Goal: Information Seeking & Learning: Find contact information

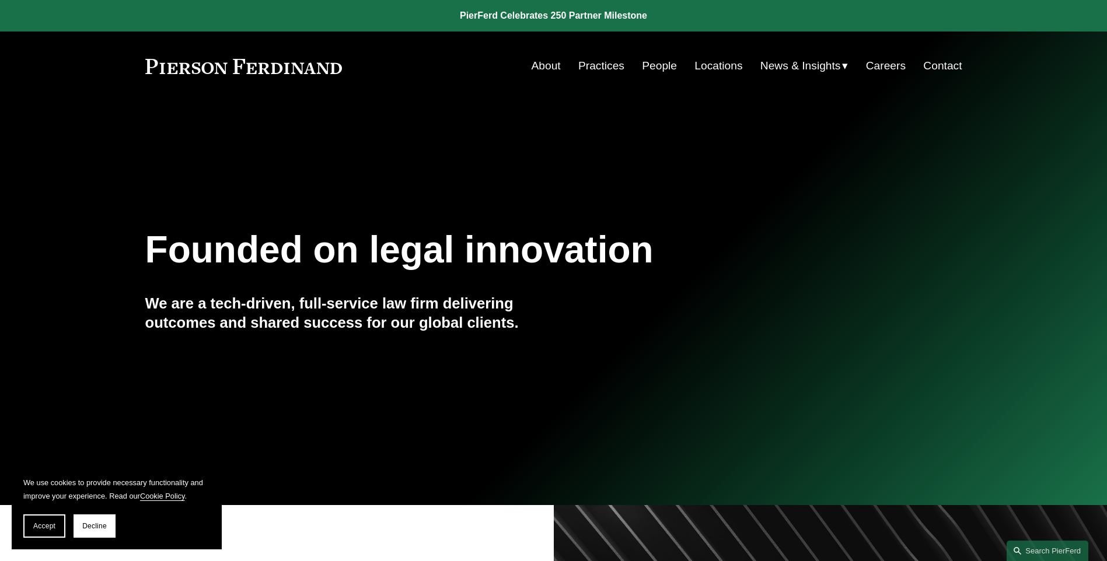
click at [717, 65] on link "Locations" at bounding box center [718, 66] width 48 height 22
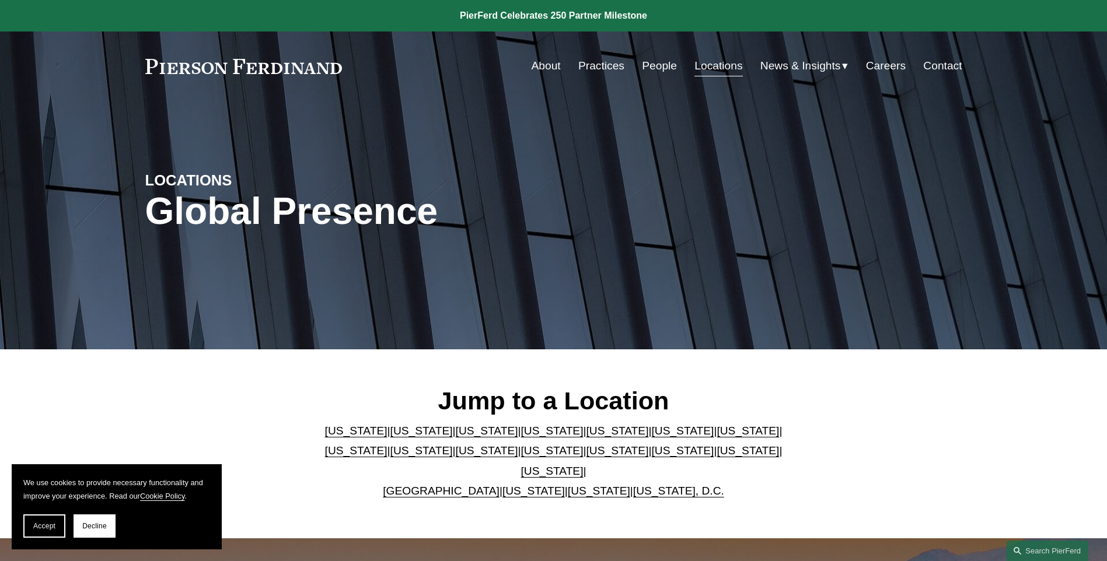
click at [584, 465] on link "[US_STATE]" at bounding box center [552, 471] width 62 height 12
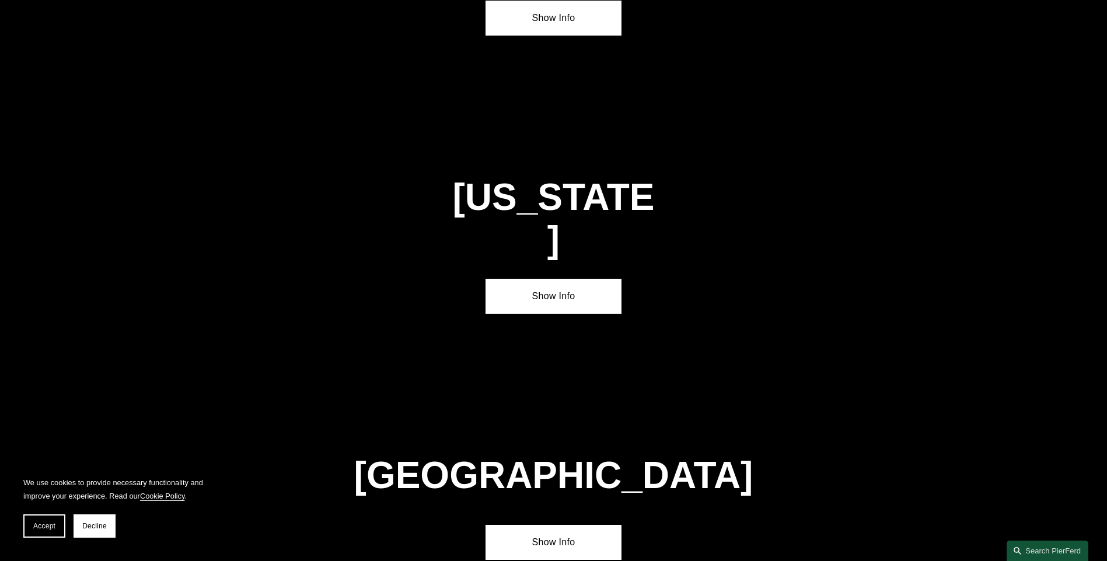
scroll to position [3978, 0]
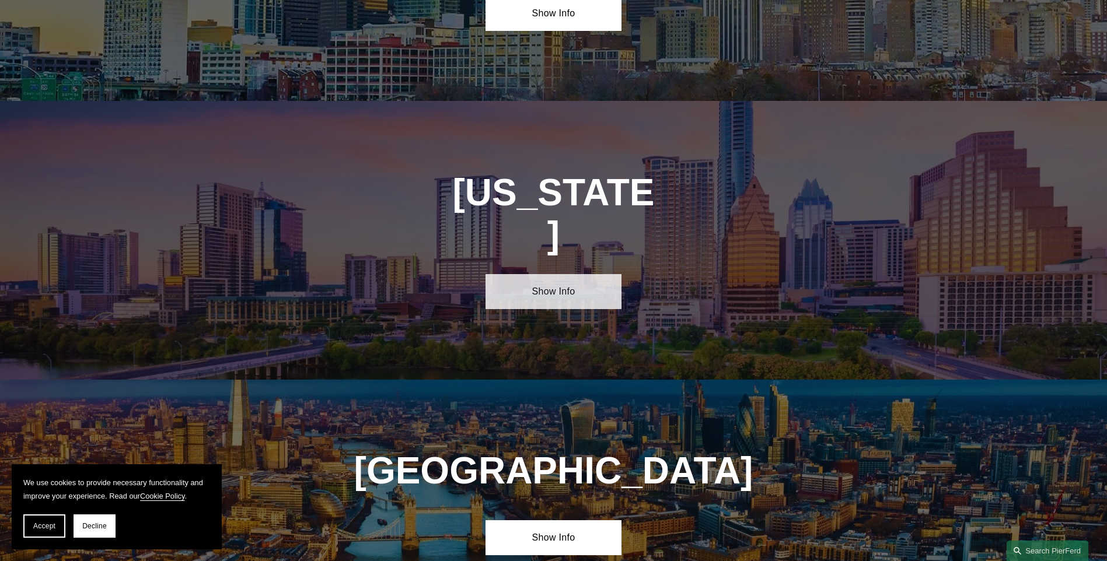
click at [575, 274] on link "Show Info" at bounding box center [554, 291] width 136 height 35
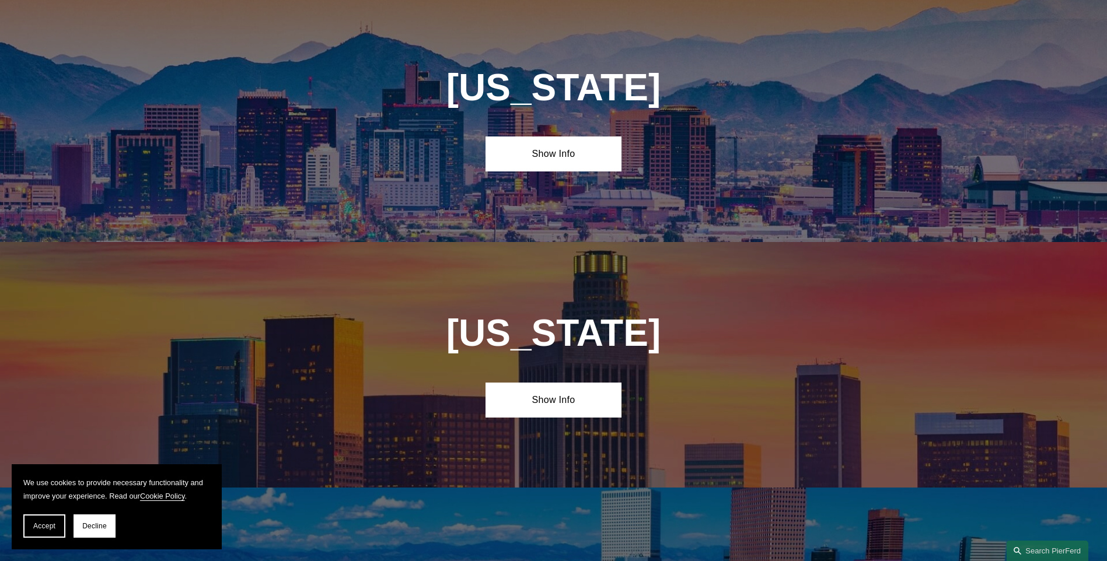
scroll to position [51, 0]
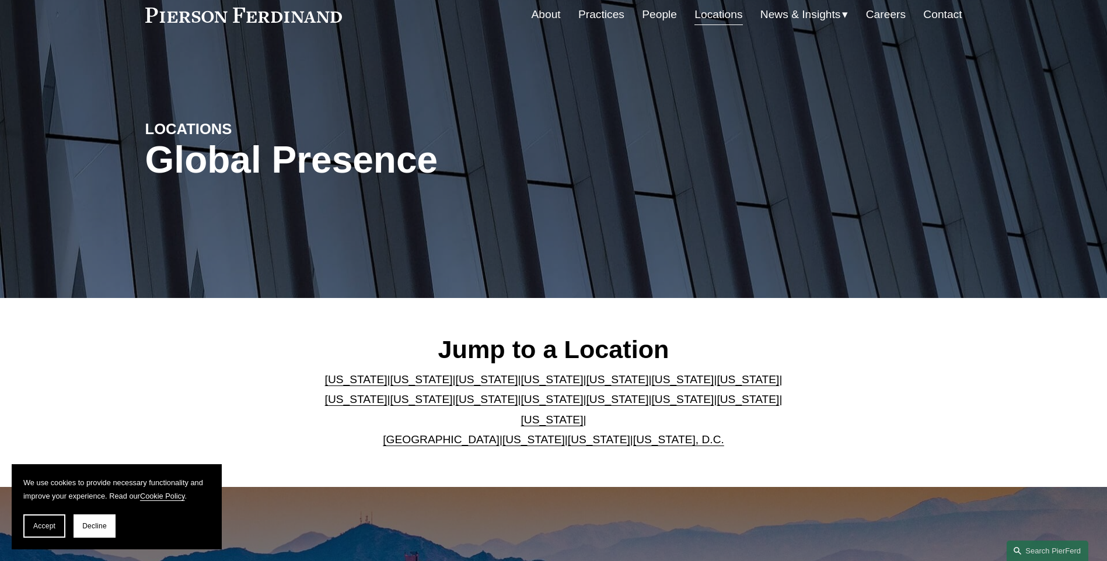
click at [661, 18] on link "People" at bounding box center [659, 15] width 35 height 22
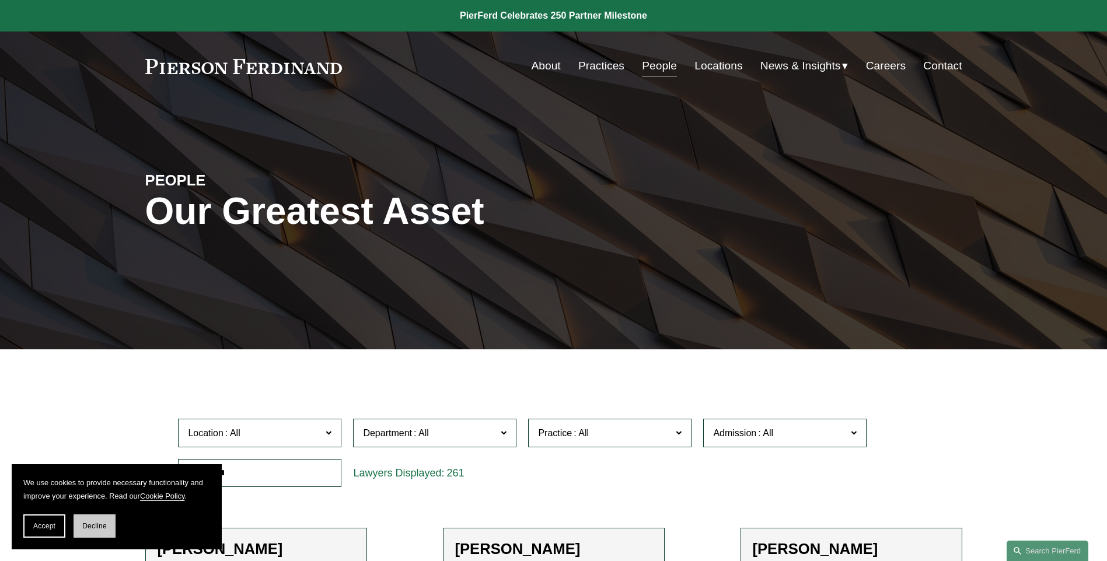
click at [96, 532] on button "Decline" at bounding box center [95, 526] width 42 height 23
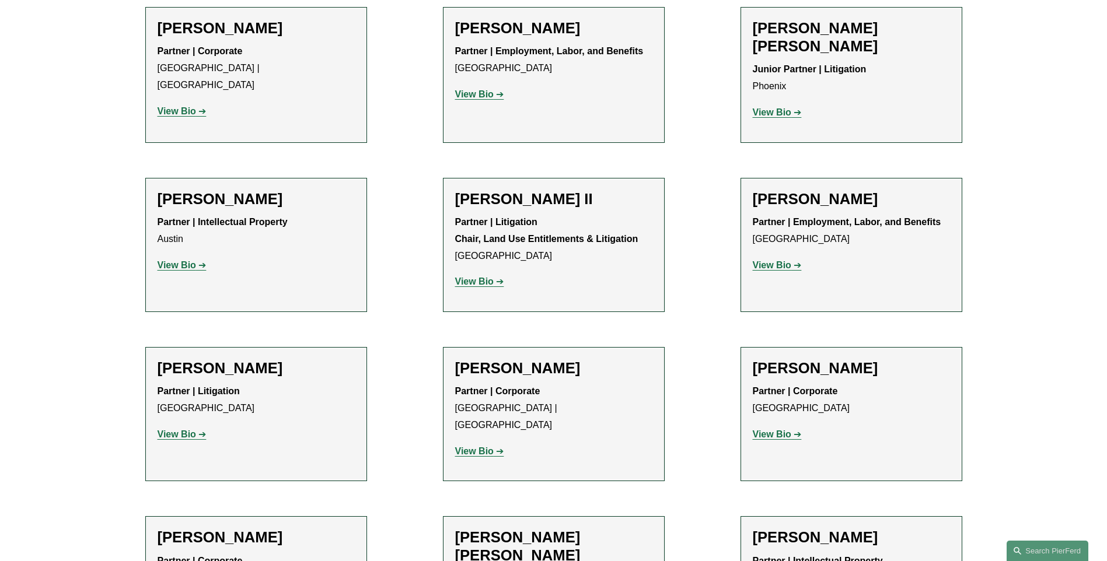
scroll to position [180, 0]
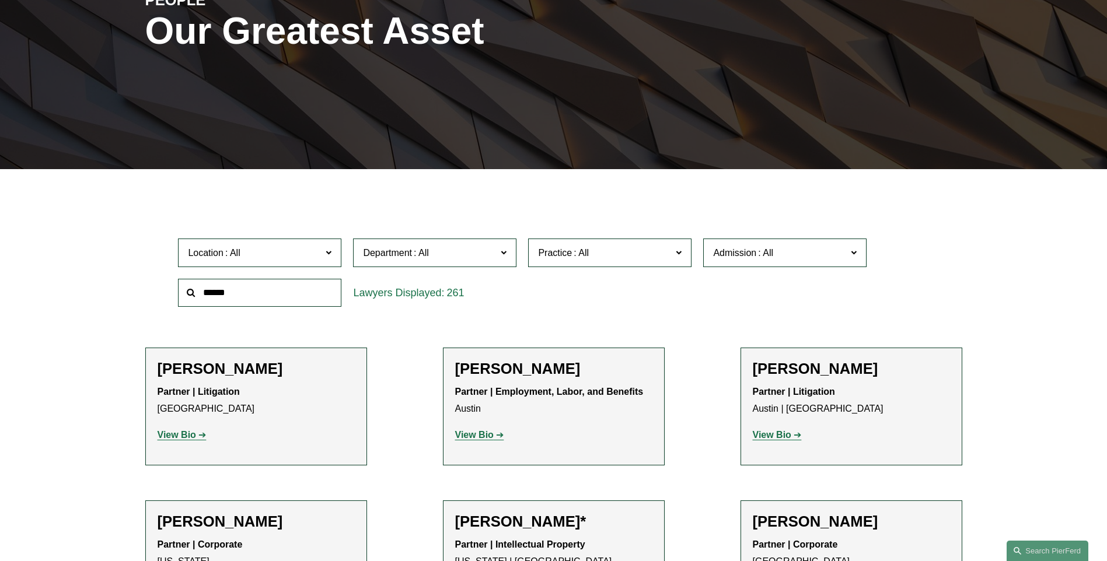
click at [251, 260] on span "Location" at bounding box center [255, 253] width 134 height 16
drag, startPoint x: 340, startPoint y: 300, endPoint x: 340, endPoint y: 326, distance: 25.7
click at [0, 0] on ul "All [GEOGRAPHIC_DATA] [GEOGRAPHIC_DATA] [GEOGRAPHIC_DATA] [GEOGRAPHIC_DATA] [GE…" at bounding box center [0, 0] width 0 height 0
click at [0, 0] on link "[GEOGRAPHIC_DATA]" at bounding box center [0, 0] width 0 height 0
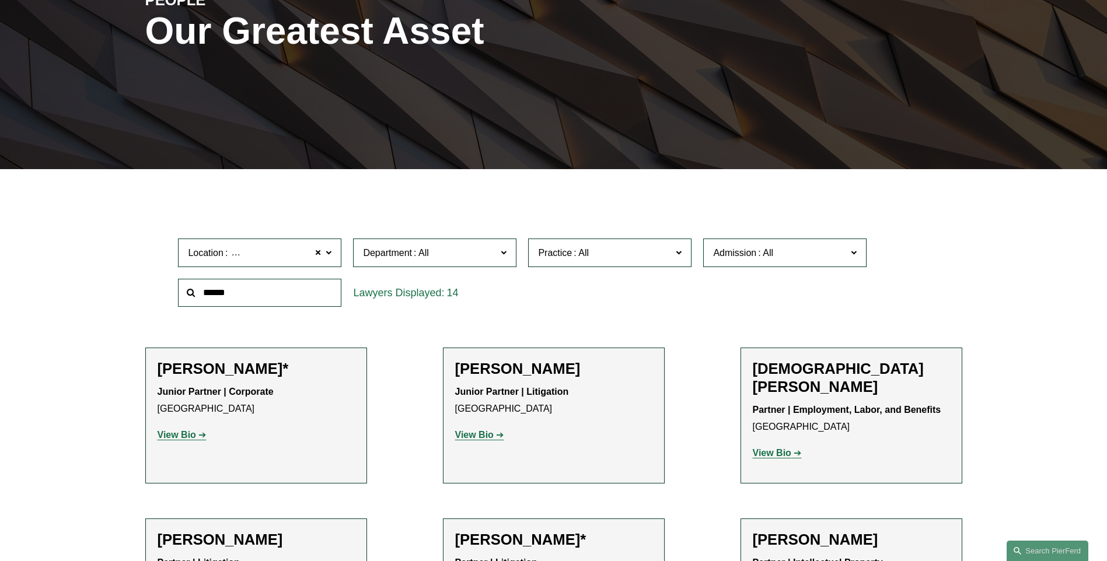
click at [295, 253] on span "Location [GEOGRAPHIC_DATA]" at bounding box center [255, 253] width 134 height 16
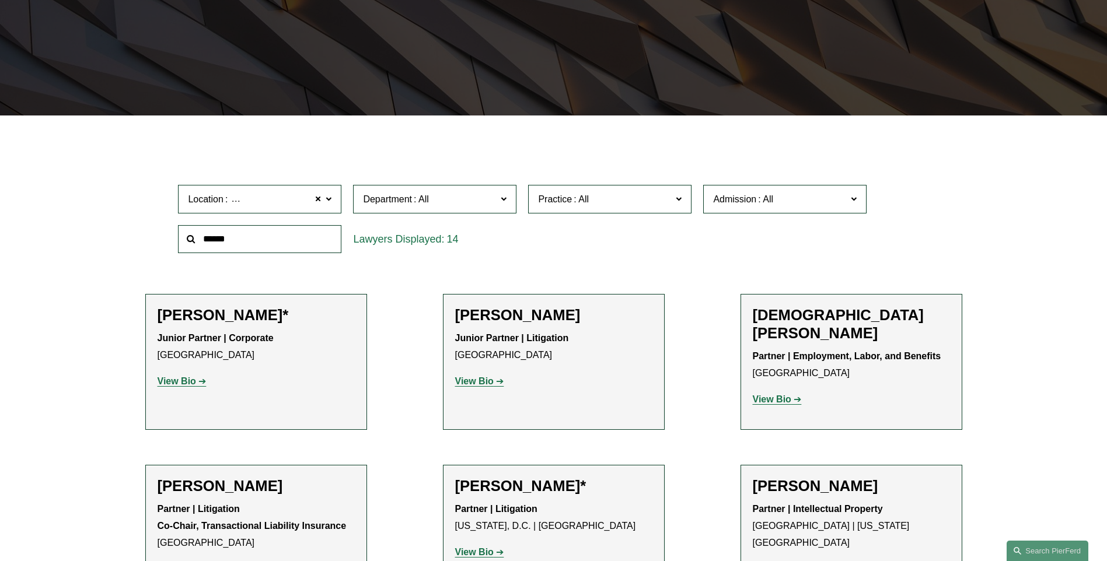
scroll to position [250, 0]
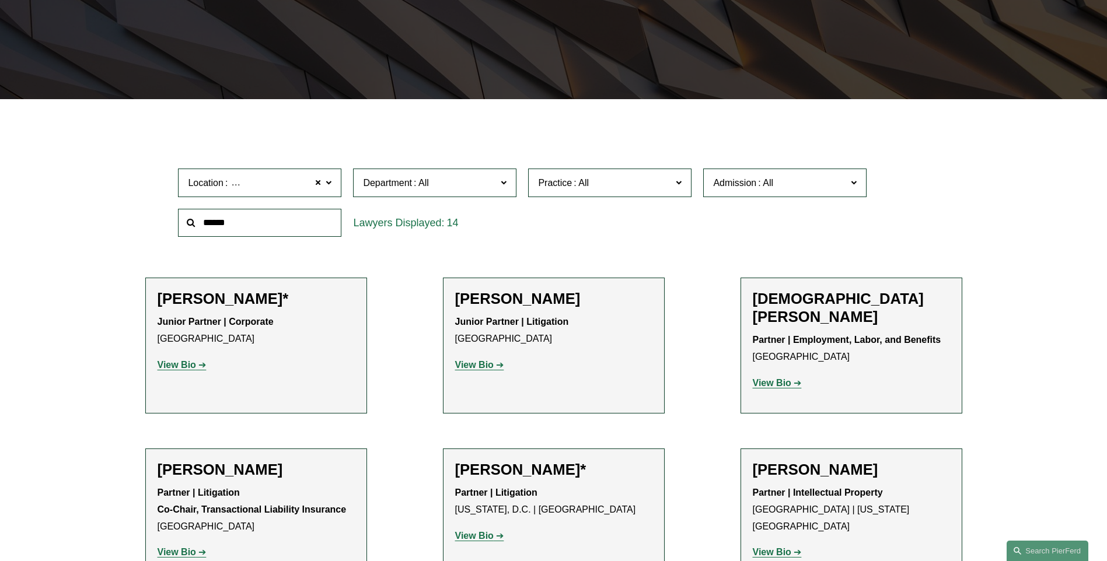
click at [0, 0] on link "[GEOGRAPHIC_DATA]" at bounding box center [0, 0] width 0 height 0
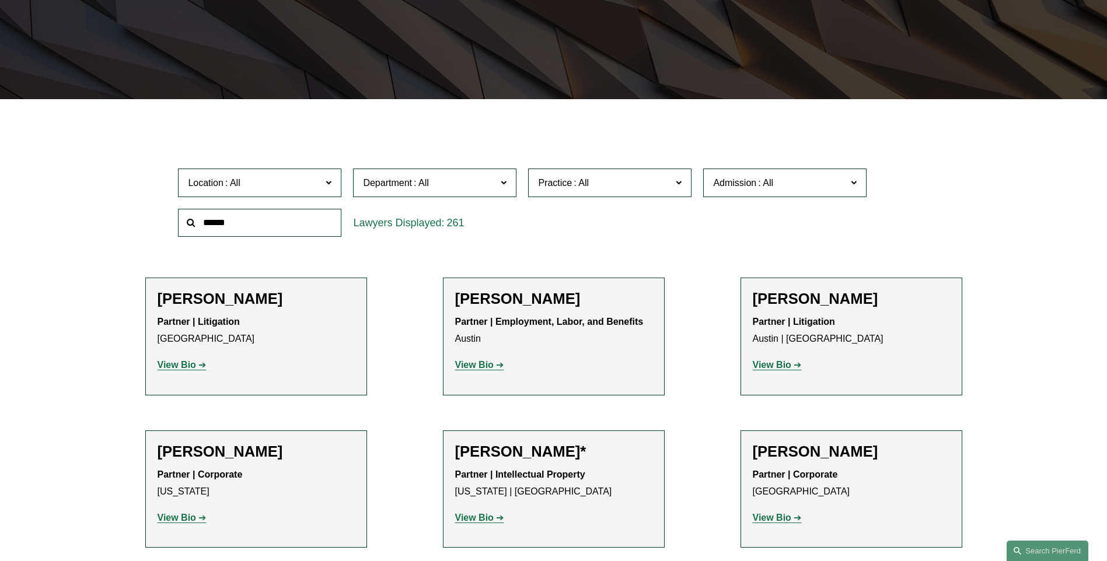
click at [291, 188] on span "Location" at bounding box center [255, 183] width 134 height 16
click at [0, 0] on ul "All [GEOGRAPHIC_DATA] [GEOGRAPHIC_DATA] [GEOGRAPHIC_DATA] [GEOGRAPHIC_DATA] [GE…" at bounding box center [0, 0] width 0 height 0
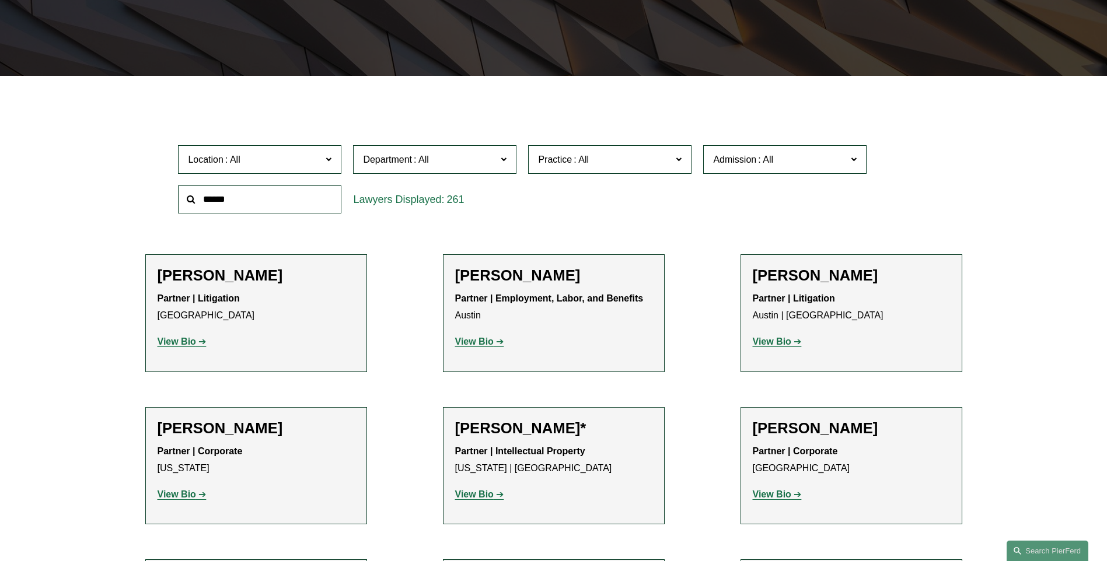
scroll to position [297, 0]
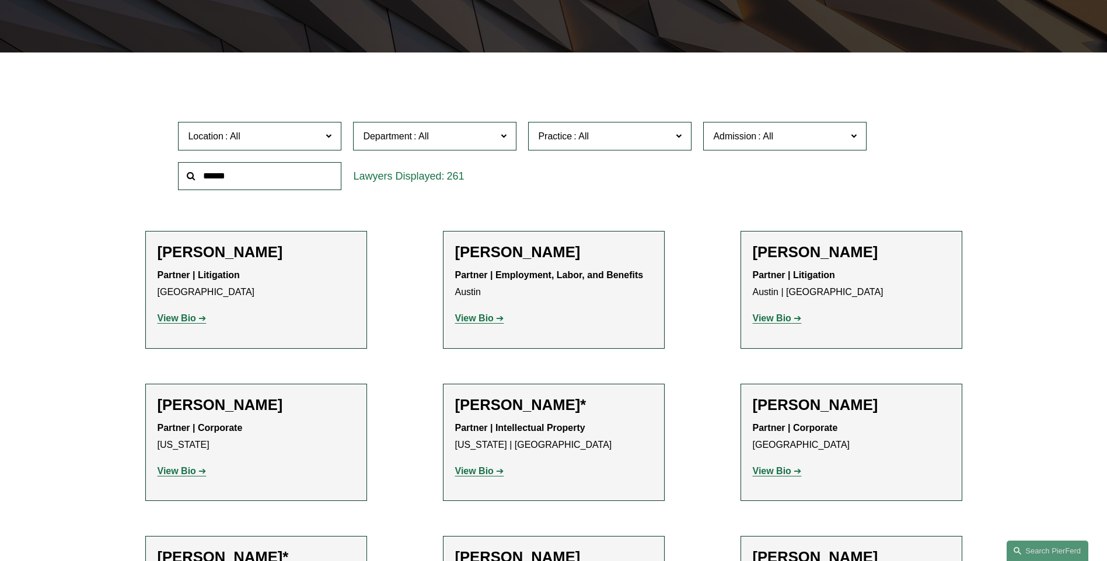
click at [441, 140] on span "Department" at bounding box center [430, 136] width 134 height 16
click at [574, 134] on span at bounding box center [581, 136] width 19 height 10
drag, startPoint x: 690, startPoint y: 158, endPoint x: 692, endPoint y: 188, distance: 29.9
click at [692, 188] on div "Location All [GEOGRAPHIC_DATA] [GEOGRAPHIC_DATA] [GEOGRAPHIC_DATA] [GEOGRAPHIC_…" at bounding box center [553, 156] width 762 height 80
drag, startPoint x: 692, startPoint y: 188, endPoint x: 682, endPoint y: 250, distance: 63.2
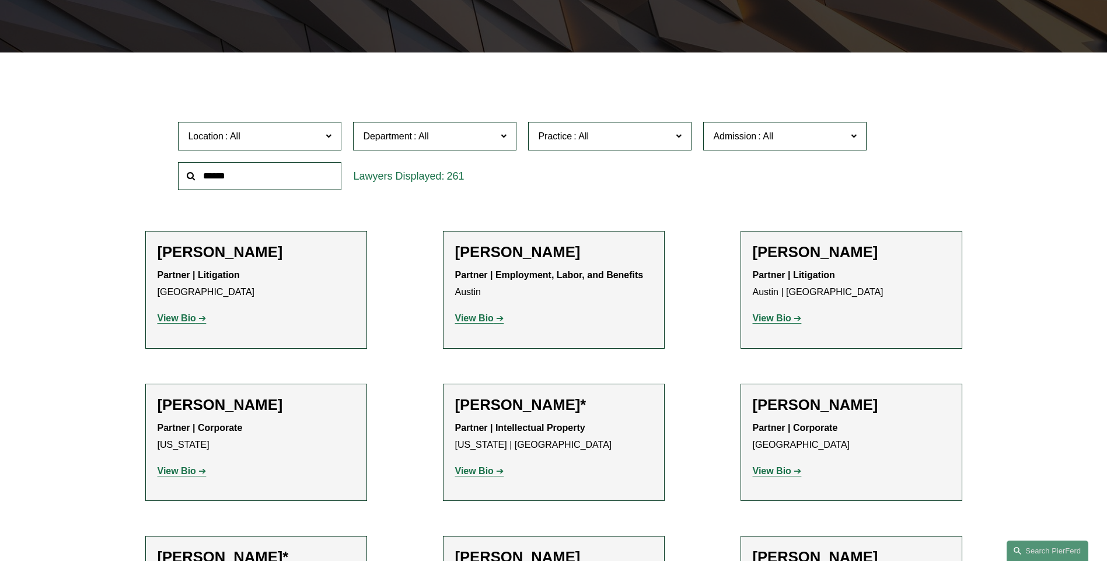
click at [0, 0] on ul "All Antitrust Counseling Appellate Arbitration and Mediation Banking and Financ…" at bounding box center [0, 0] width 0 height 0
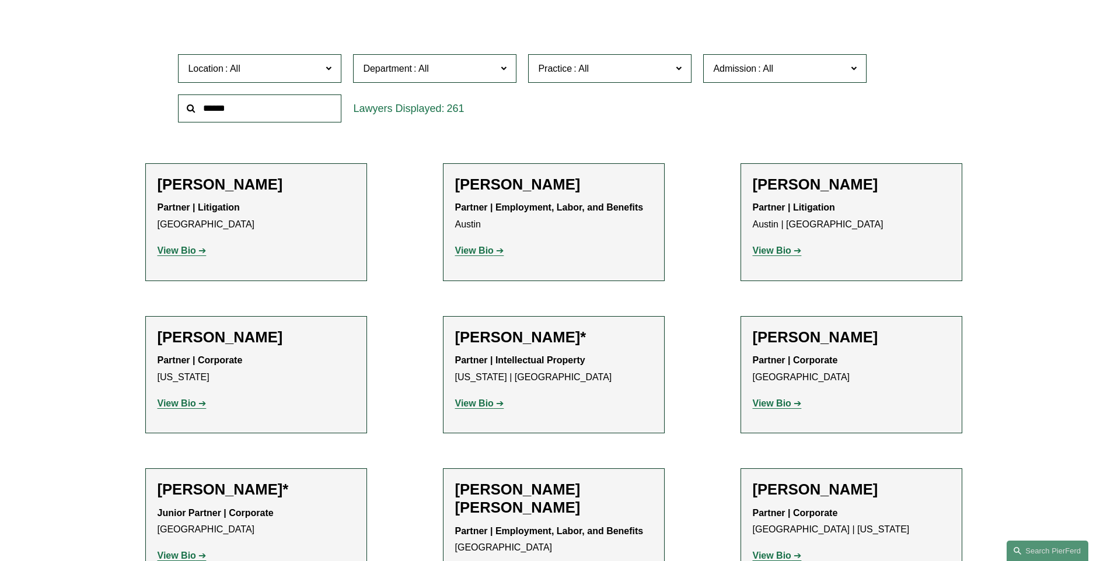
scroll to position [367, 0]
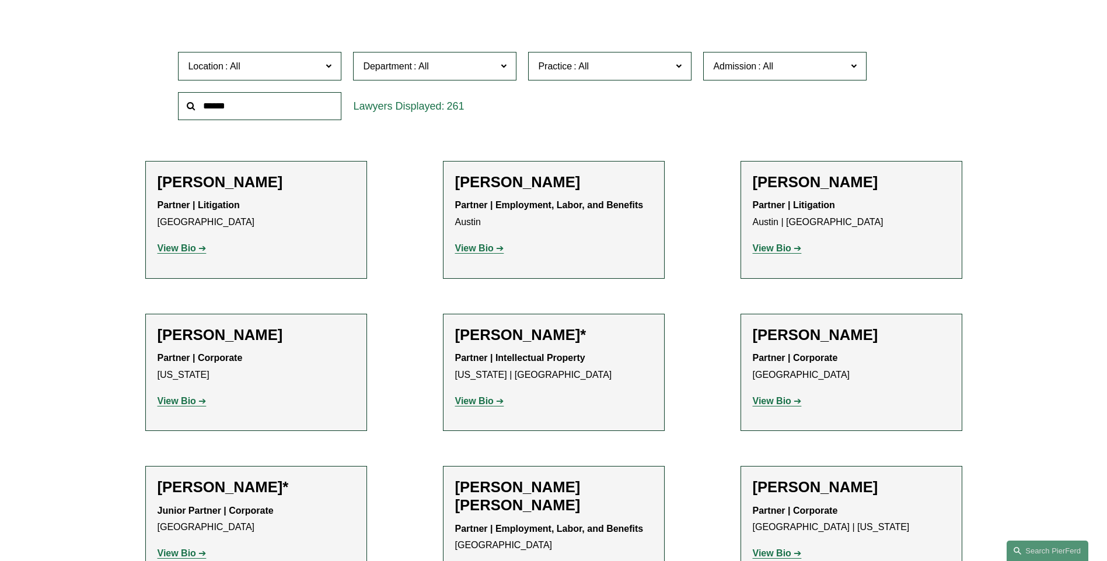
click at [0, 0] on link "Antitrust Counseling" at bounding box center [0, 0] width 0 height 0
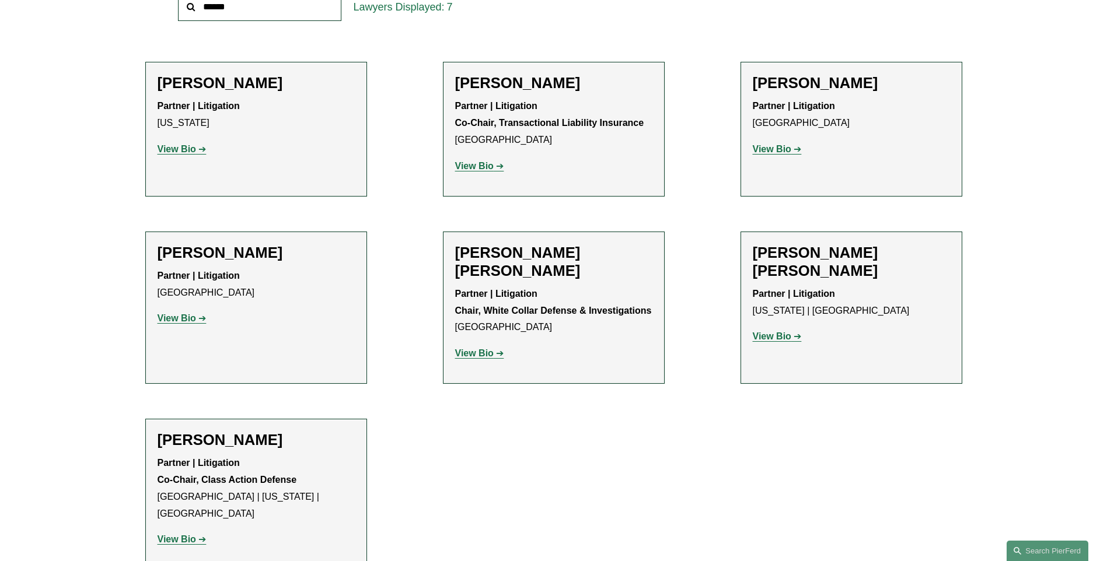
scroll to position [505, 0]
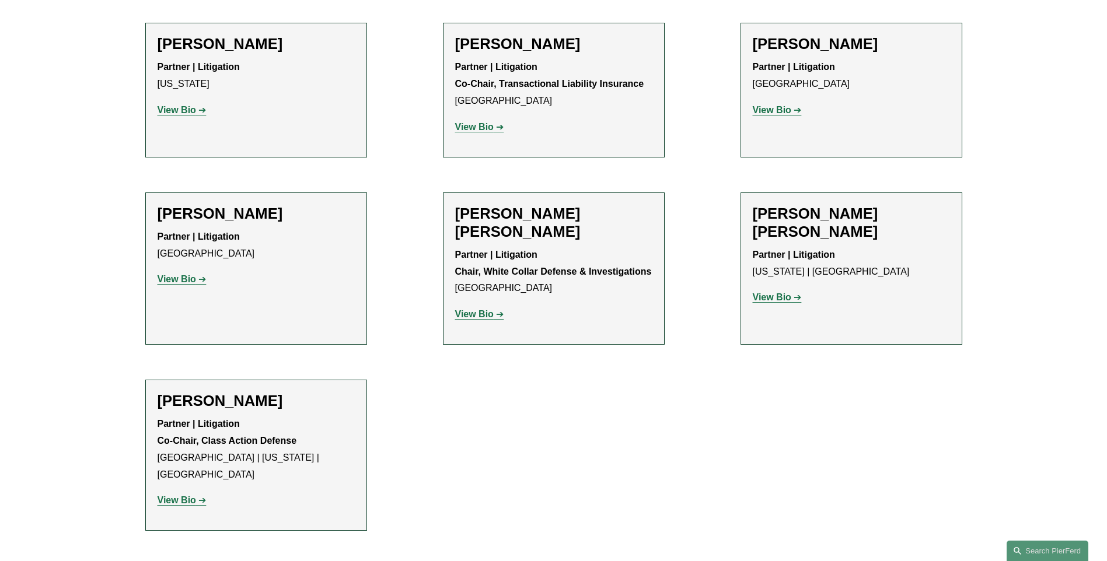
click at [174, 281] on strong "View Bio" at bounding box center [177, 279] width 39 height 10
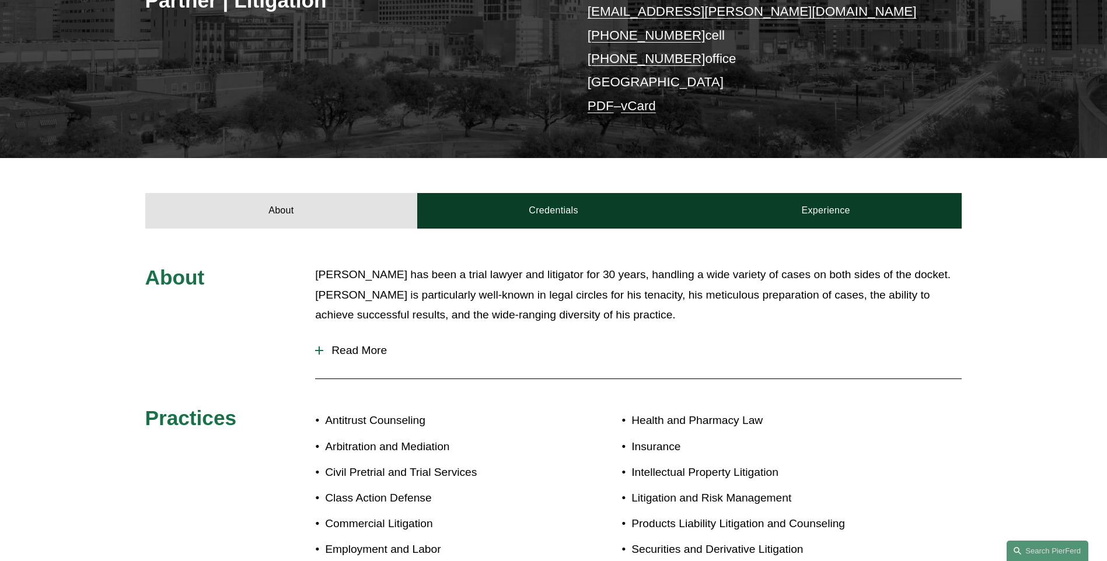
scroll to position [272, 0]
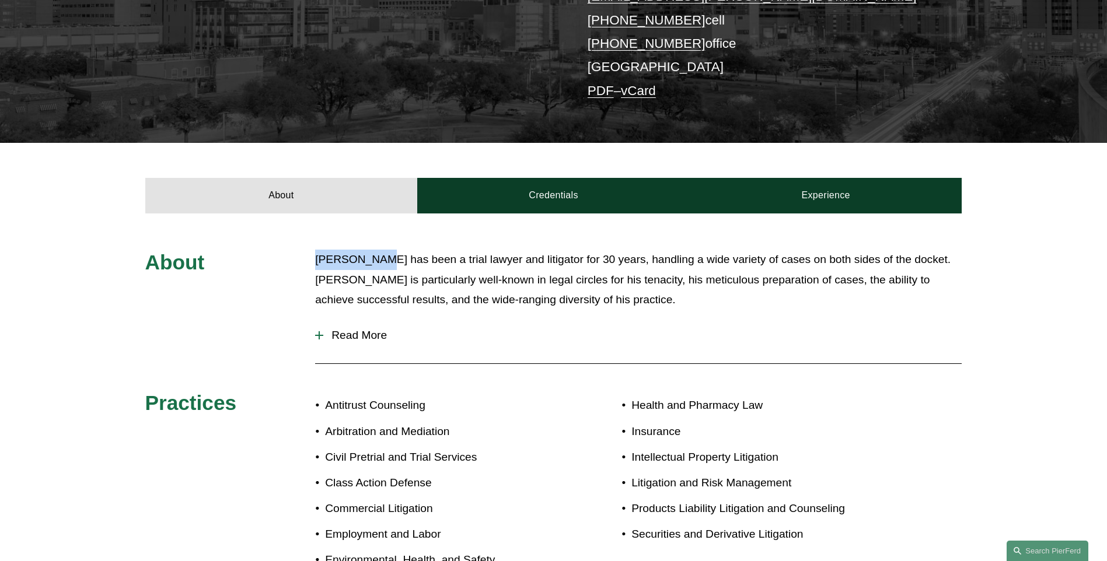
drag, startPoint x: 380, startPoint y: 258, endPoint x: 316, endPoint y: 257, distance: 64.2
click at [316, 257] on p "Gene Egdorf has been a trial lawyer and litigator for 30 years, handling a wide…" at bounding box center [638, 280] width 647 height 61
drag, startPoint x: 316, startPoint y: 257, endPoint x: 343, endPoint y: 267, distance: 29.2
copy p "Gene Egdorf"
